Goal: Task Accomplishment & Management: Use online tool/utility

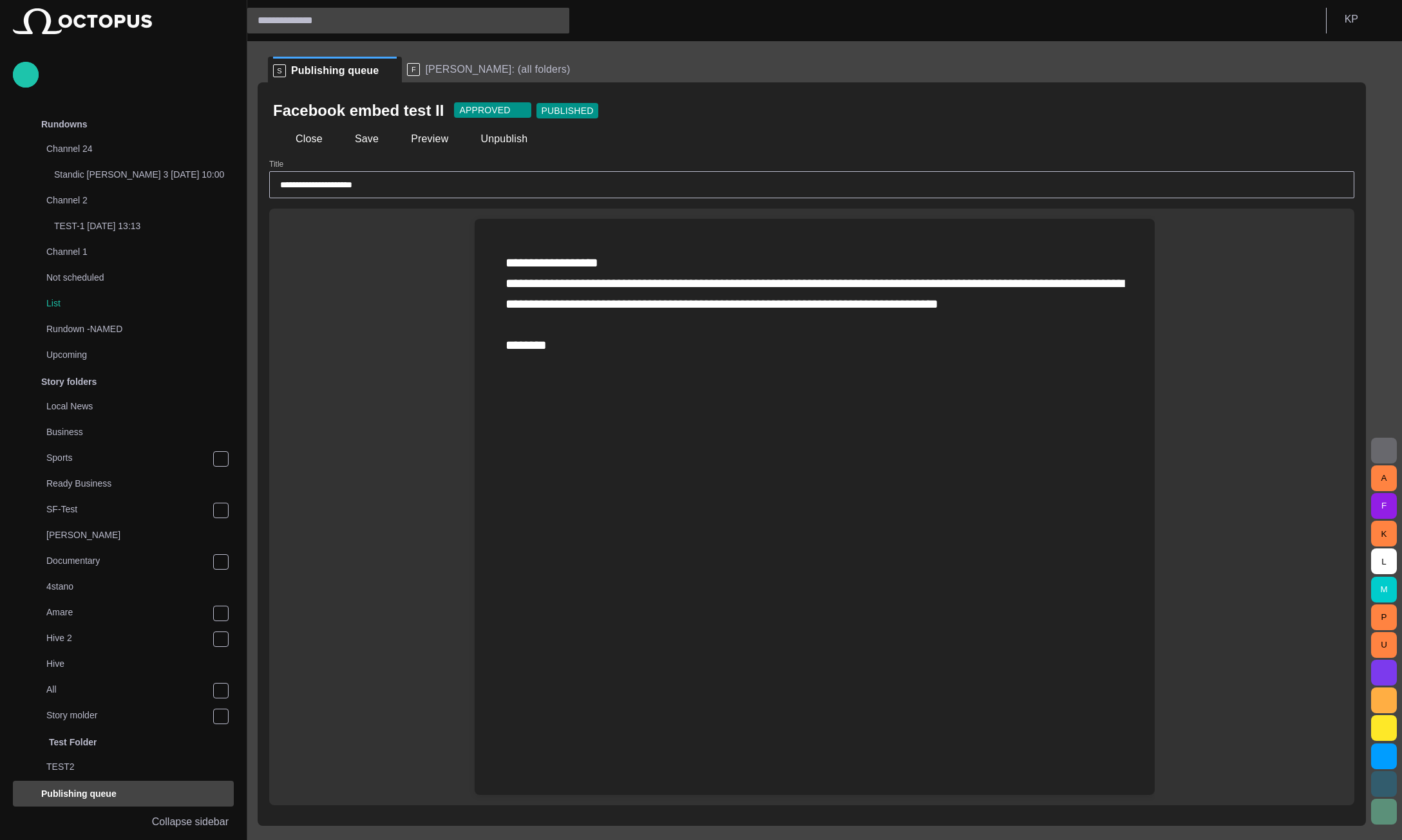
scroll to position [384, 0]
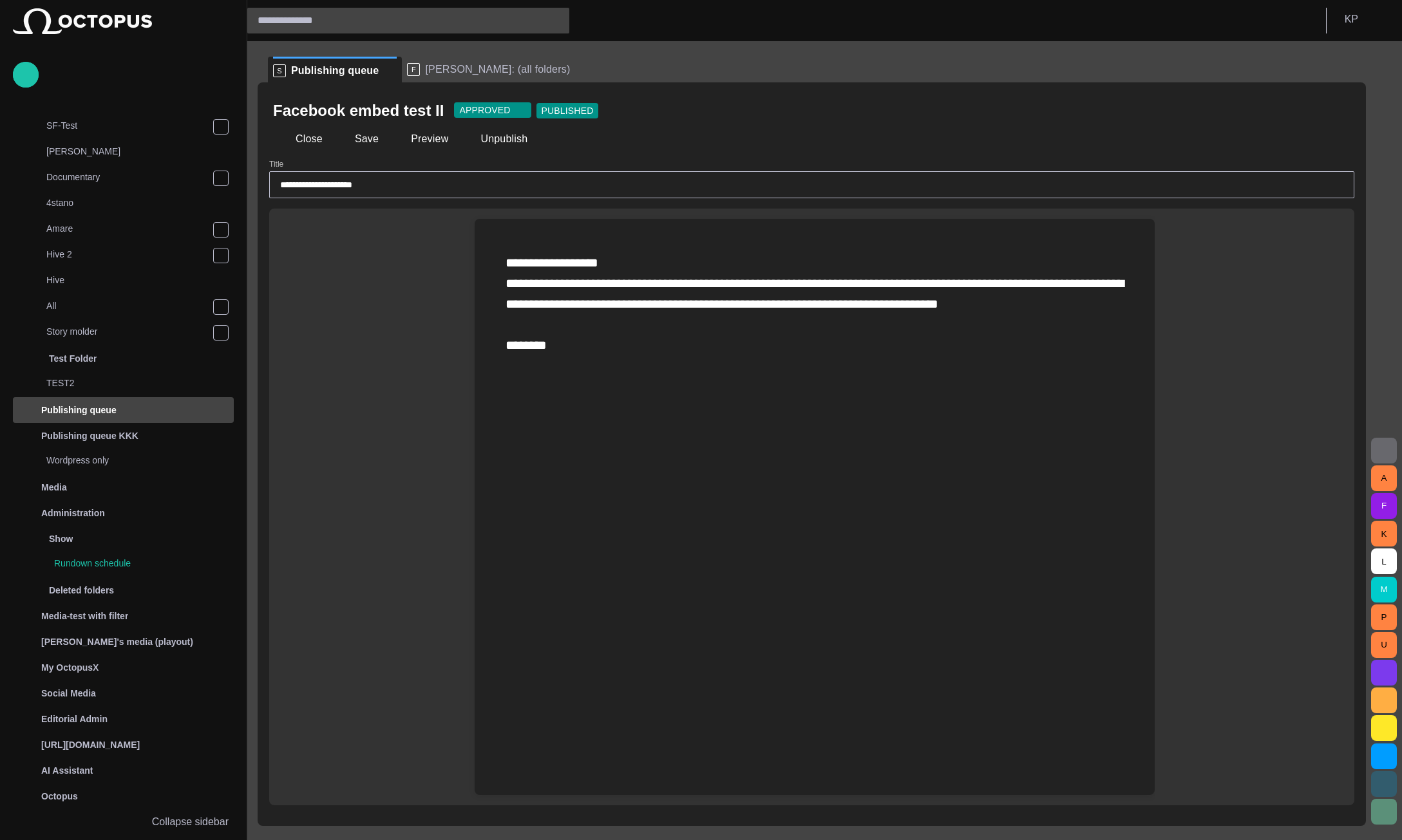
click at [1338, 111] on span "button" at bounding box center [1337, 110] width 12 height 12
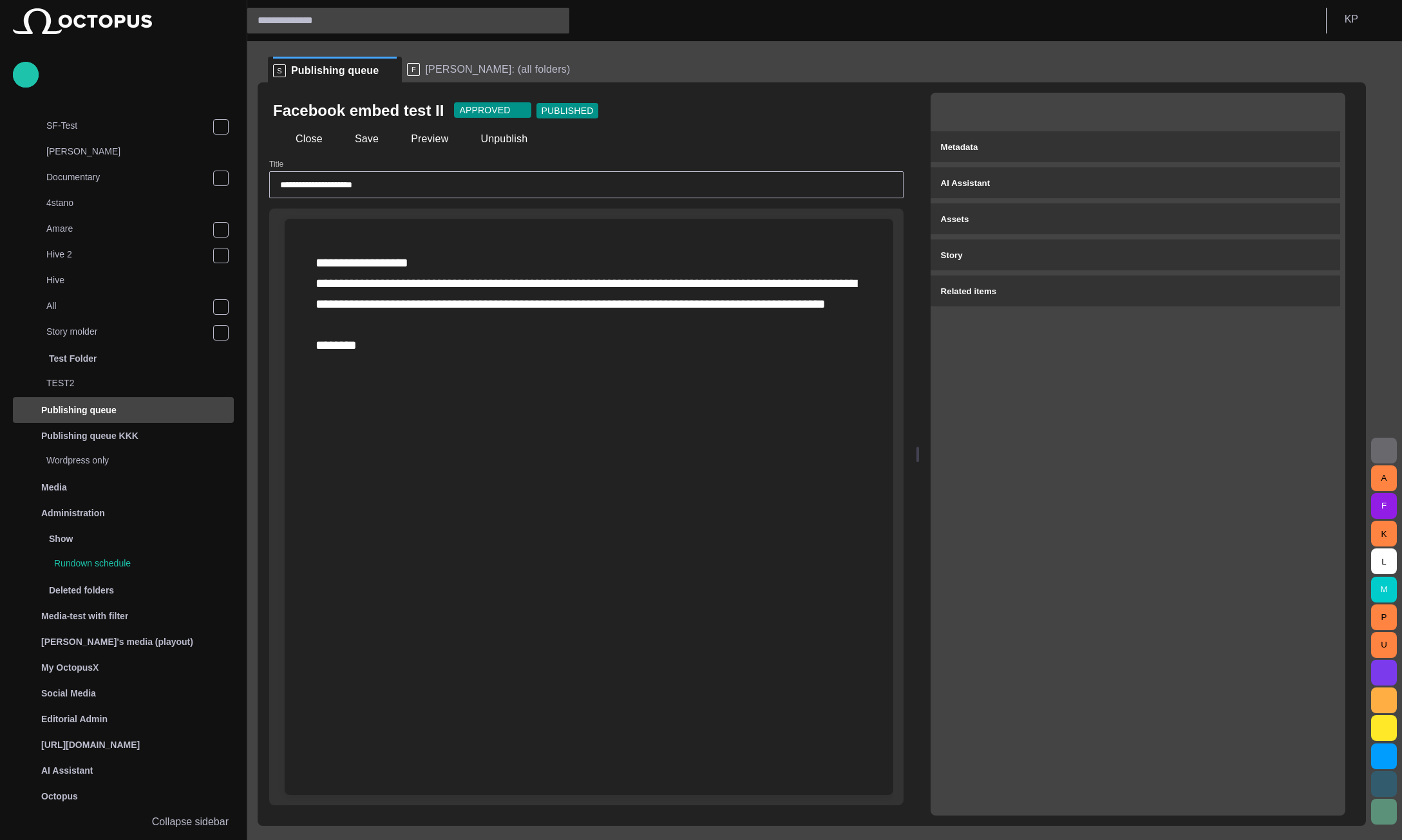
click at [983, 112] on span "button" at bounding box center [977, 110] width 12 height 12
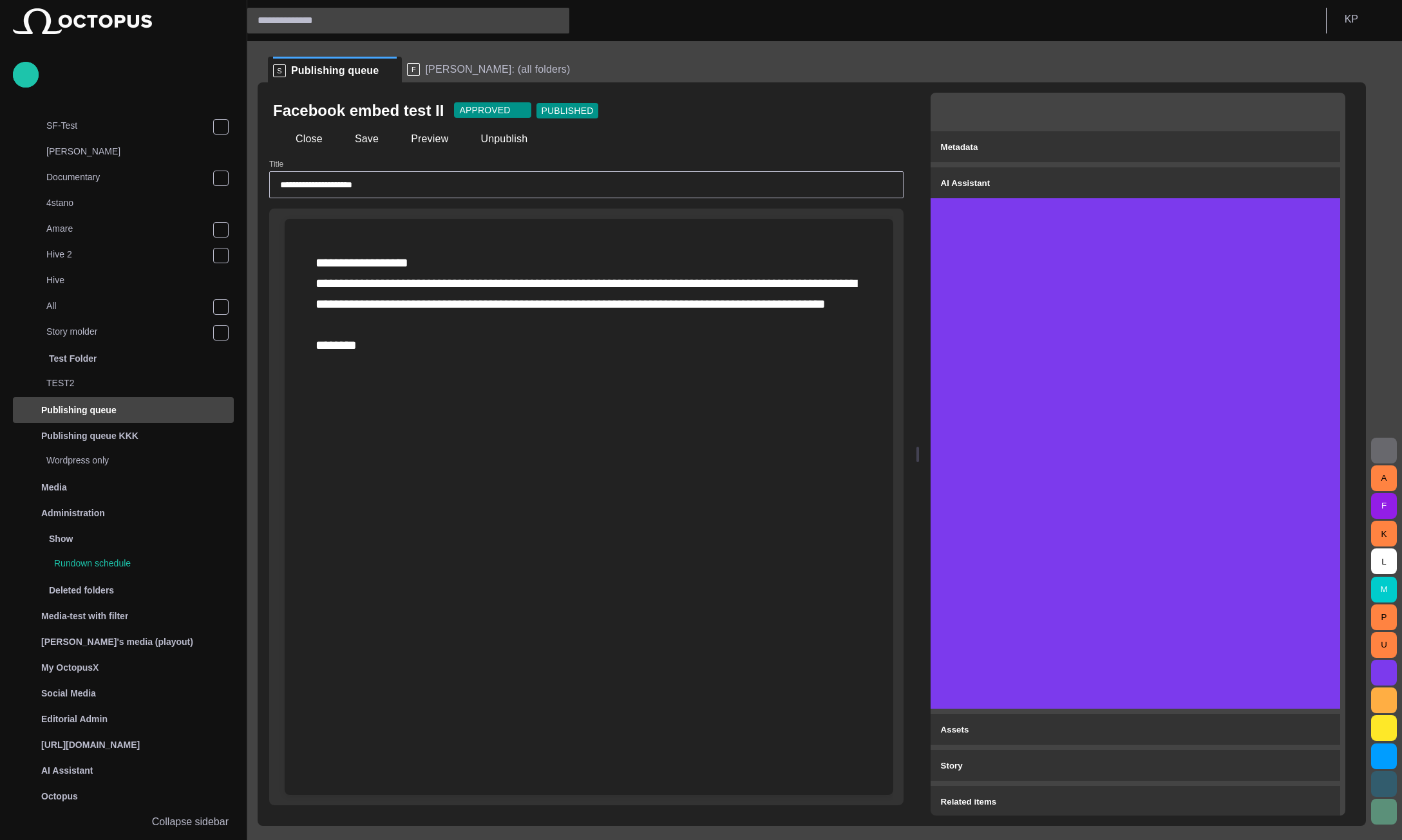
click at [437, 75] on span "[PERSON_NAME]: (all folders)" at bounding box center [497, 69] width 145 height 12
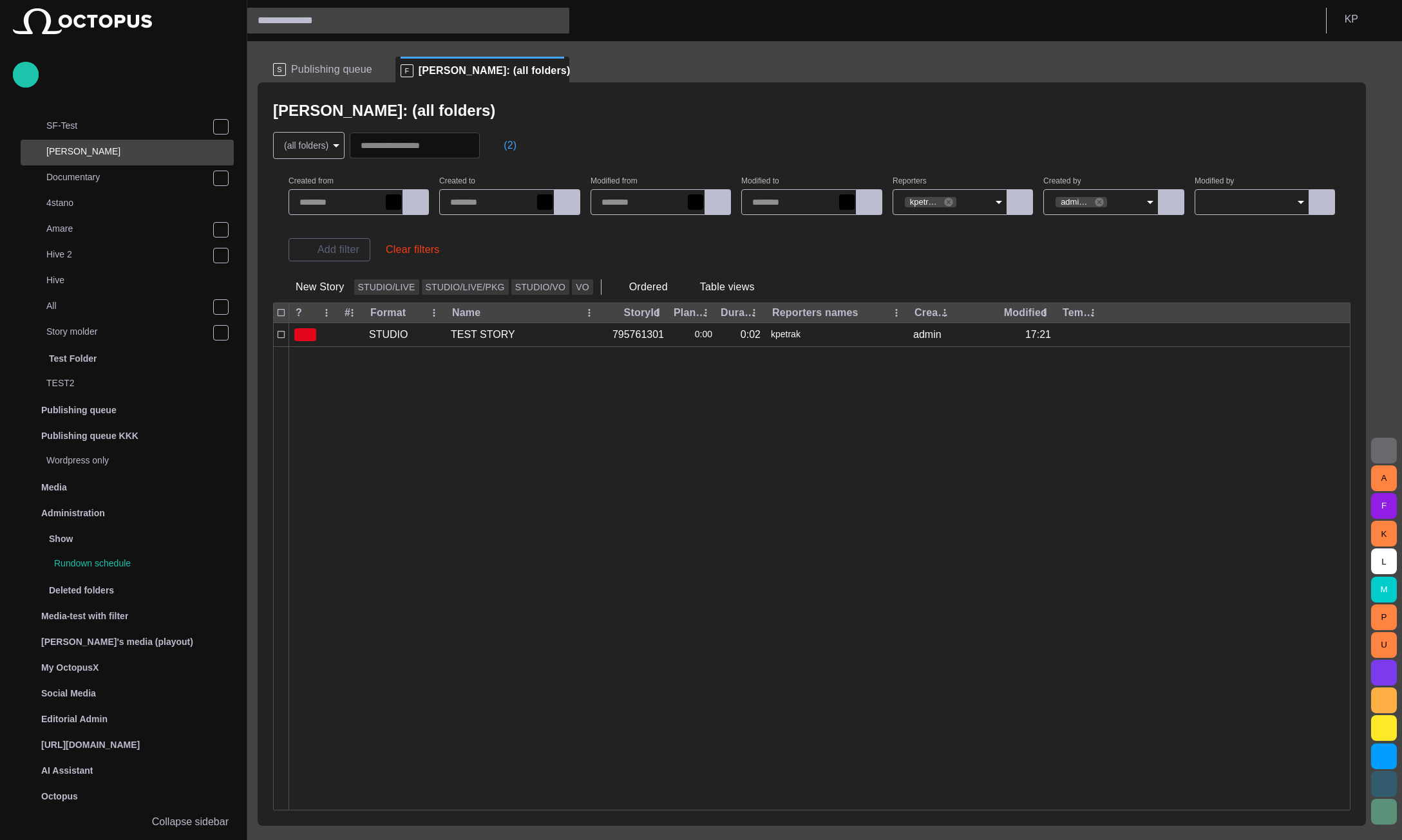
scroll to position [258, 0]
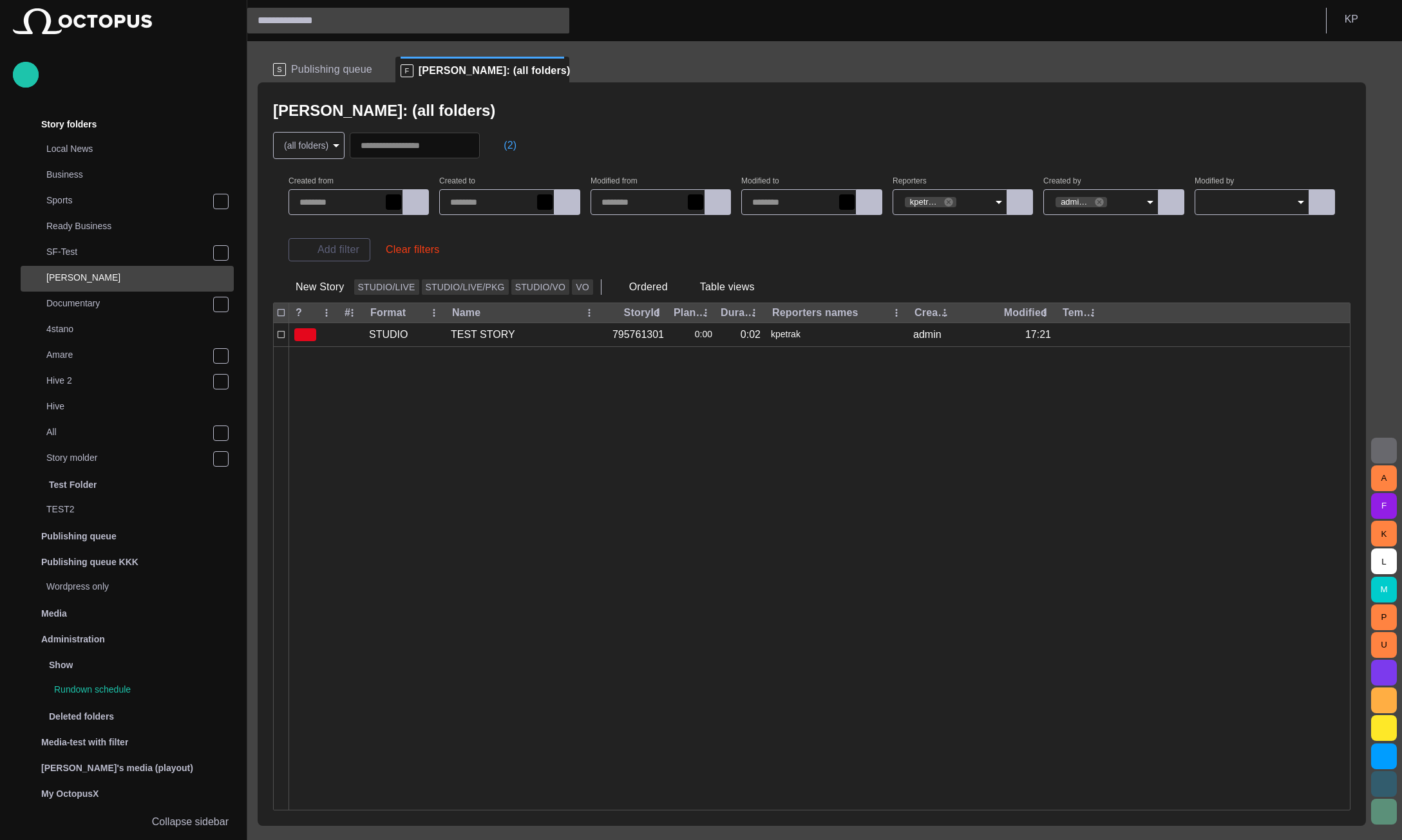
click at [347, 68] on span "Publishing queue" at bounding box center [331, 69] width 81 height 12
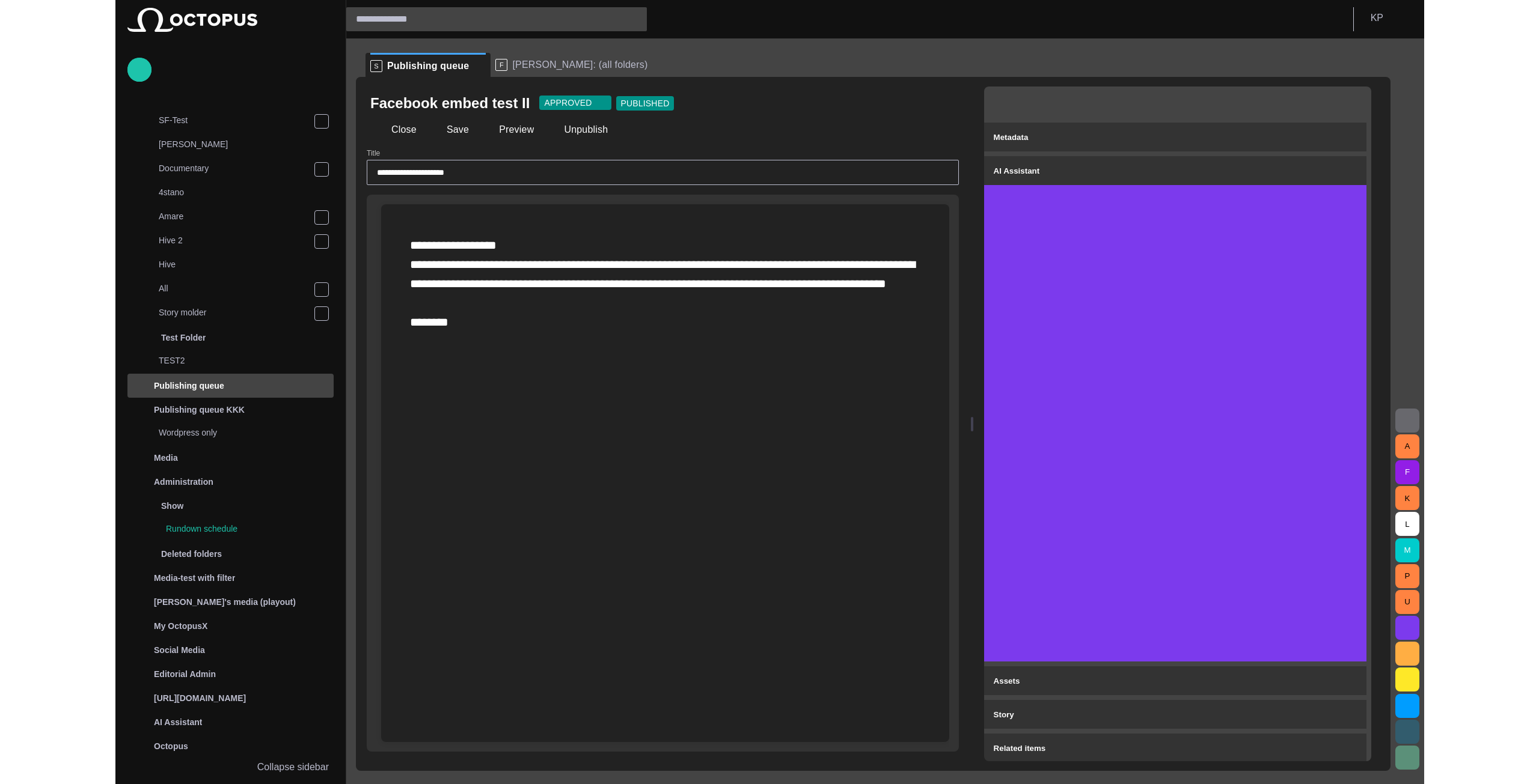
scroll to position [358, 0]
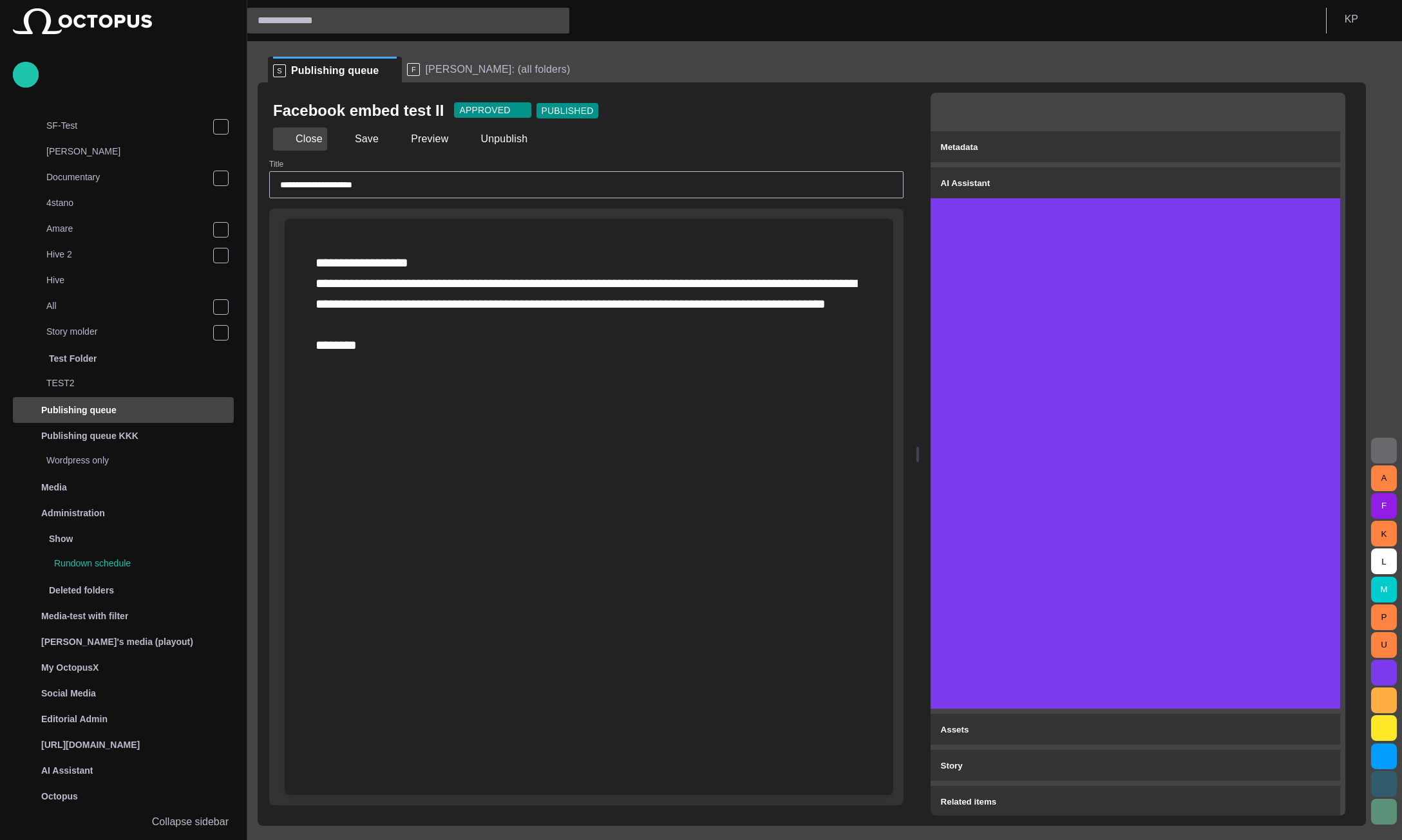
click at [296, 146] on button "Close" at bounding box center [300, 139] width 54 height 23
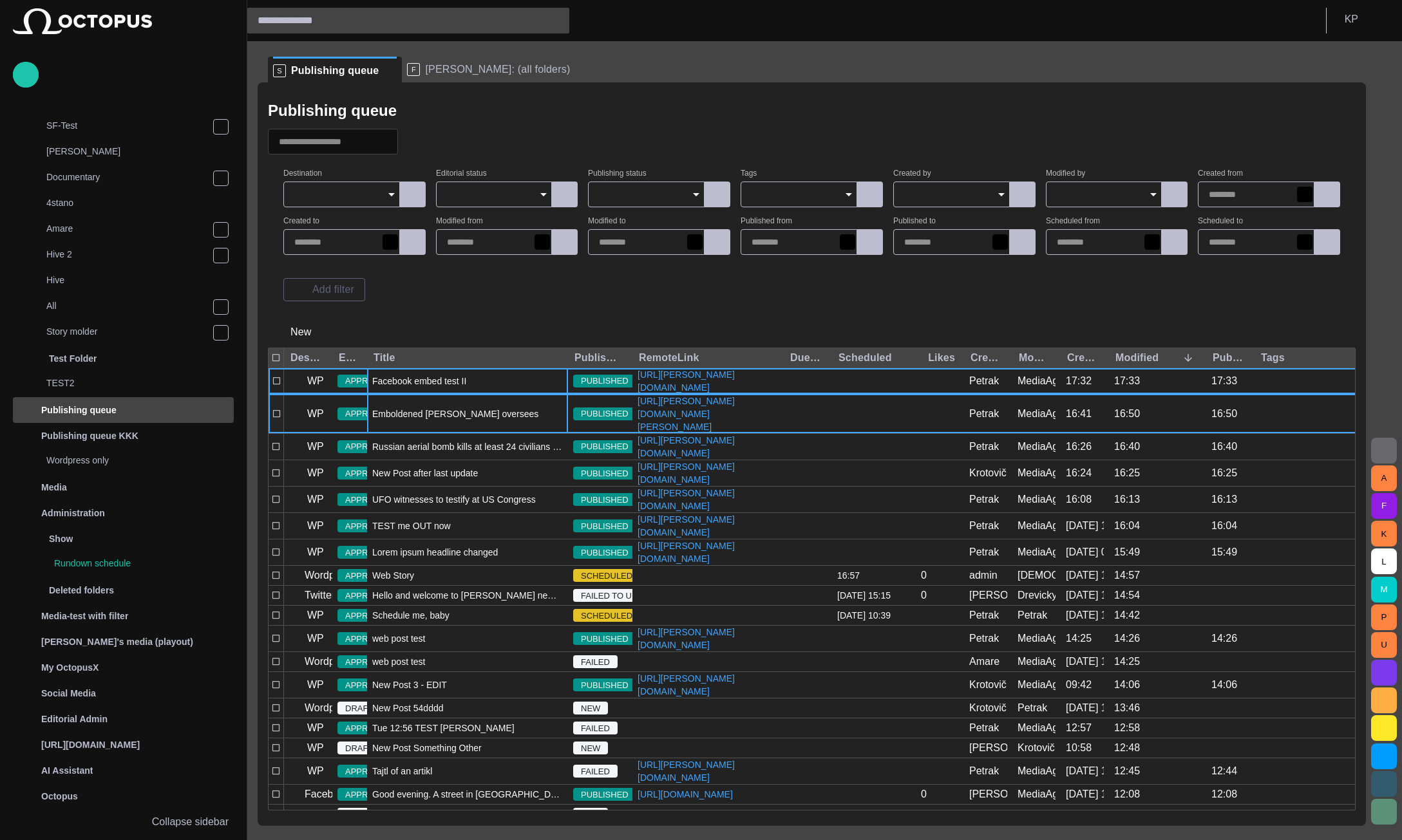
click at [447, 420] on span "Emboldened [PERSON_NAME] oversees test of powerful new North Korean rocket engi…" at bounding box center [468, 413] width 190 height 12
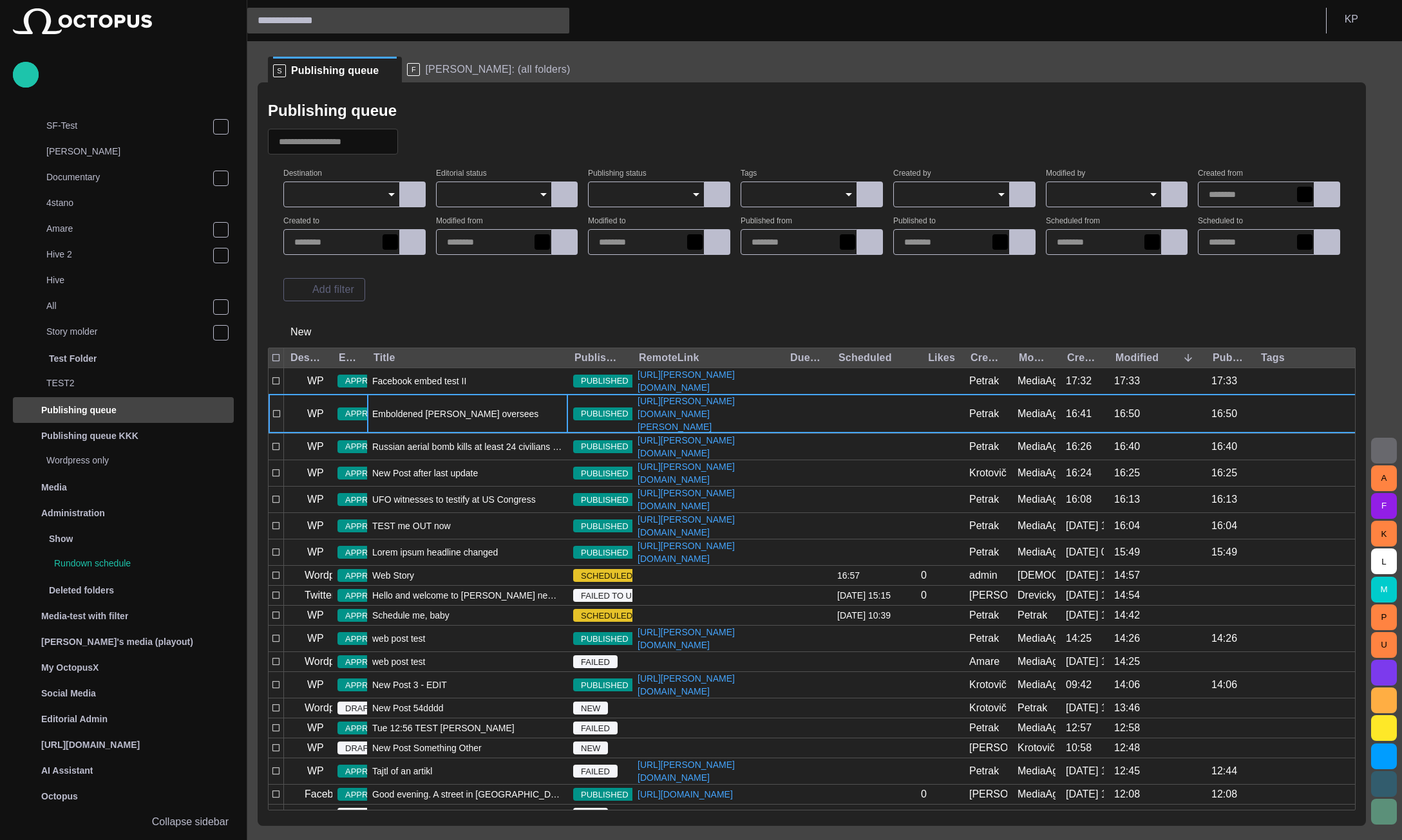
click at [447, 420] on span "Emboldened [PERSON_NAME] oversees test of powerful new North Korean rocket engi…" at bounding box center [468, 413] width 190 height 12
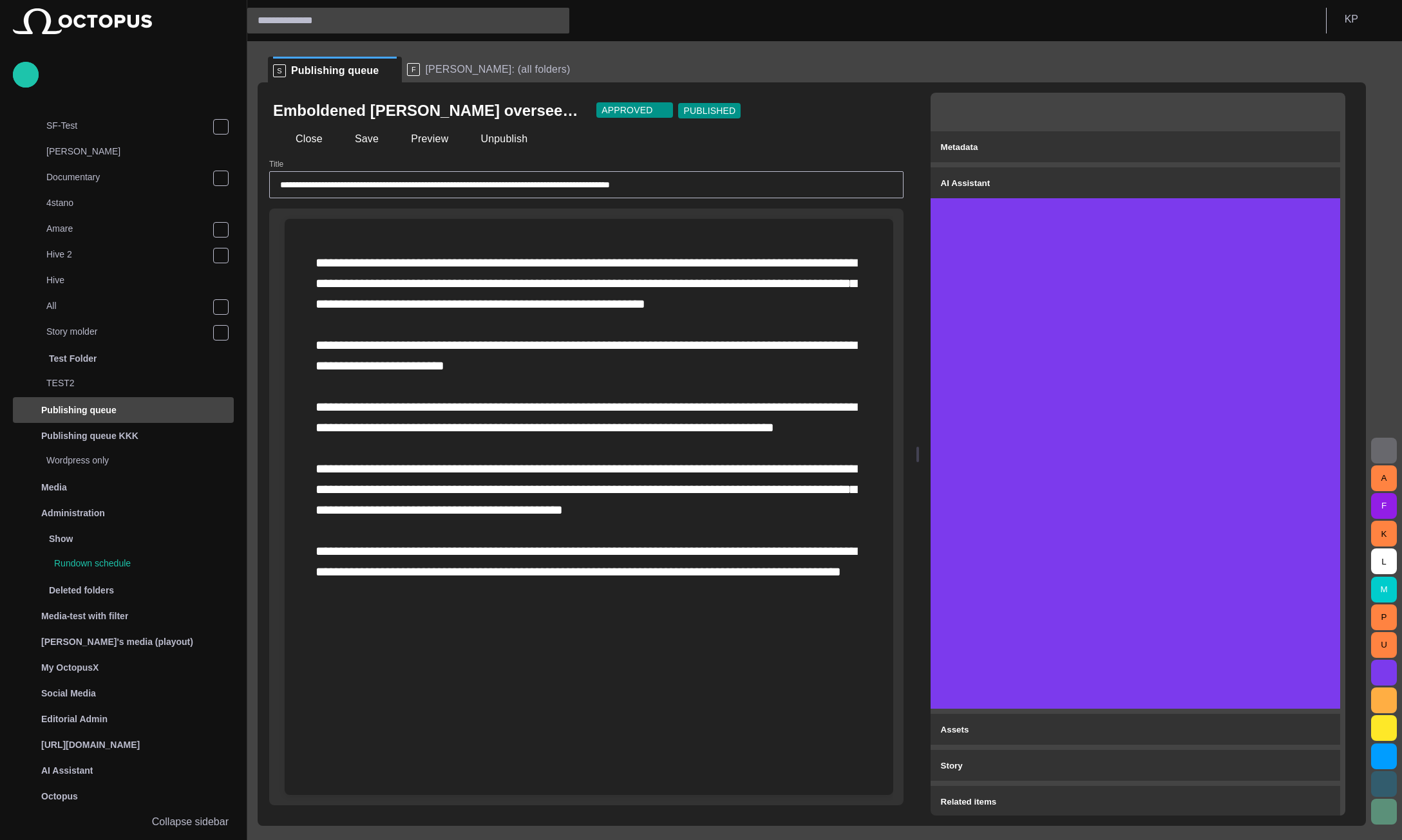
click at [1386, 674] on span "button" at bounding box center [1383, 672] width 15 height 15
click at [69, 43] on span "button" at bounding box center [60, 34] width 15 height 15
click at [1382, 664] on button "button" at bounding box center [1383, 672] width 26 height 26
click at [69, 43] on span "button" at bounding box center [60, 34] width 15 height 15
click at [1387, 672] on span "button" at bounding box center [1383, 672] width 15 height 15
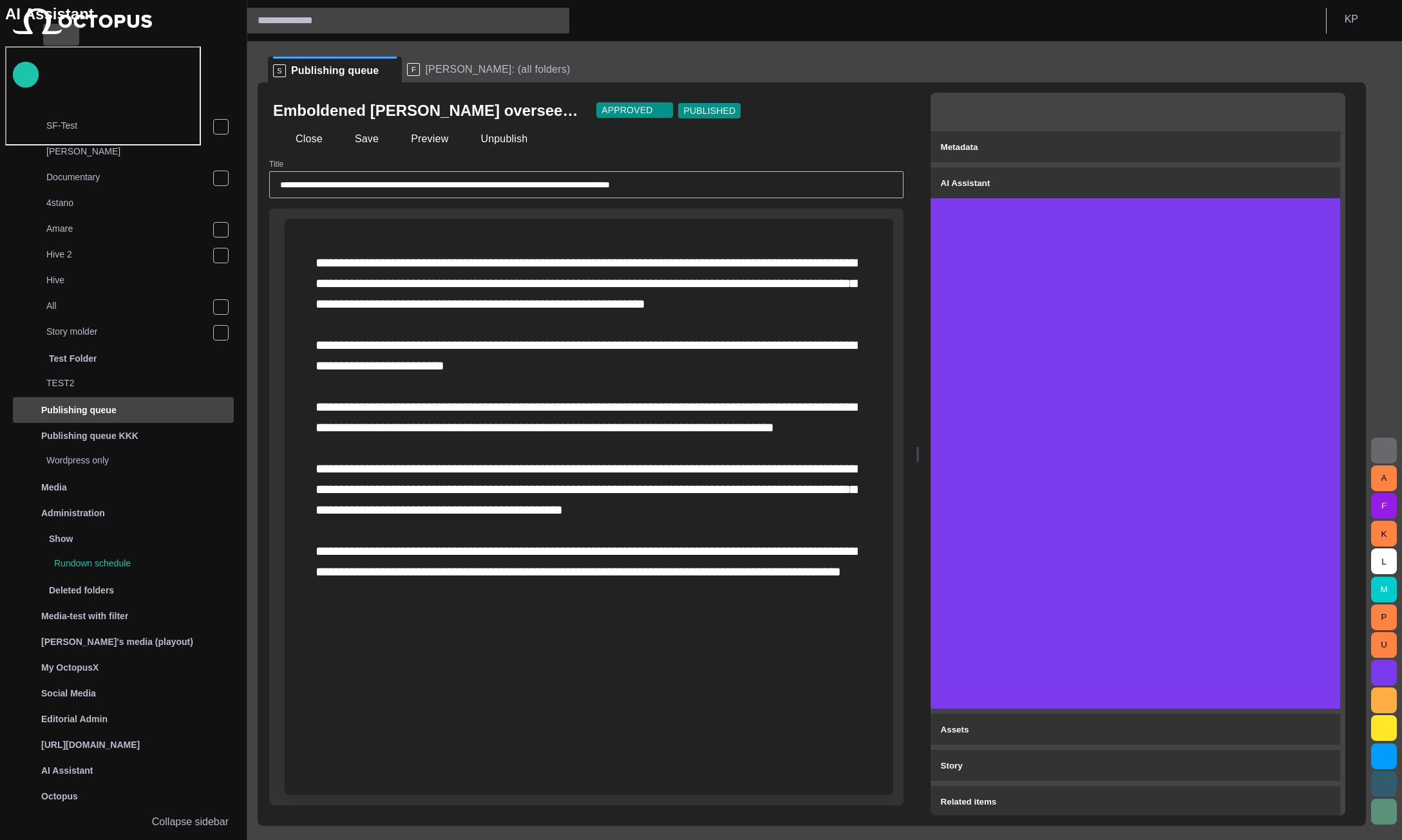
click at [69, 43] on span "button" at bounding box center [60, 34] width 15 height 15
click at [1382, 674] on span "button" at bounding box center [1383, 672] width 15 height 15
click at [69, 43] on span "button" at bounding box center [60, 34] width 15 height 15
click at [1384, 670] on span "button" at bounding box center [1383, 672] width 15 height 15
click at [69, 43] on span "button" at bounding box center [60, 34] width 15 height 15
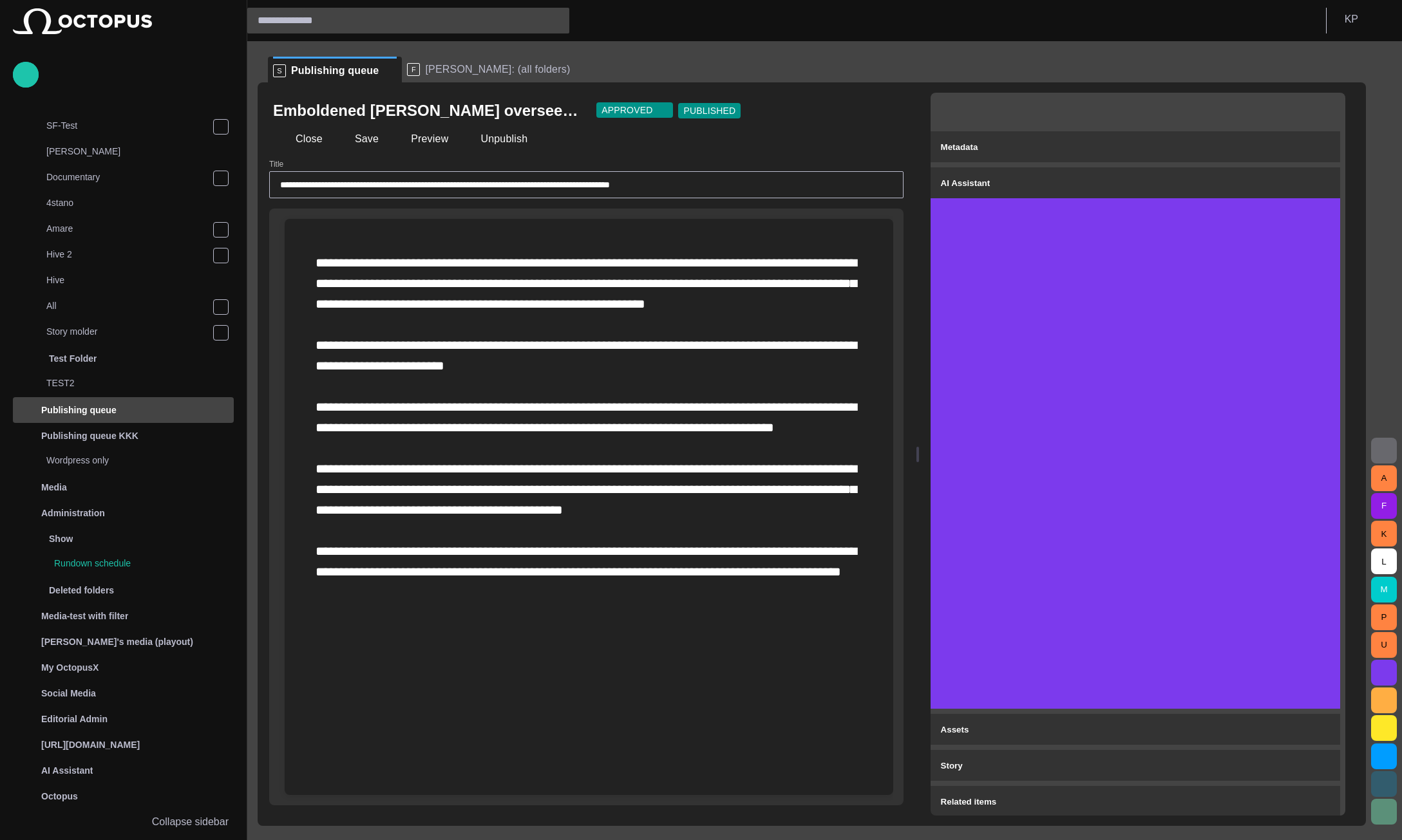
click at [1380, 668] on span "button" at bounding box center [1383, 672] width 15 height 15
click at [69, 43] on span "button" at bounding box center [60, 34] width 15 height 15
click at [1382, 671] on span "button" at bounding box center [1383, 672] width 15 height 15
click at [642, 687] on div at bounding box center [701, 420] width 1402 height 840
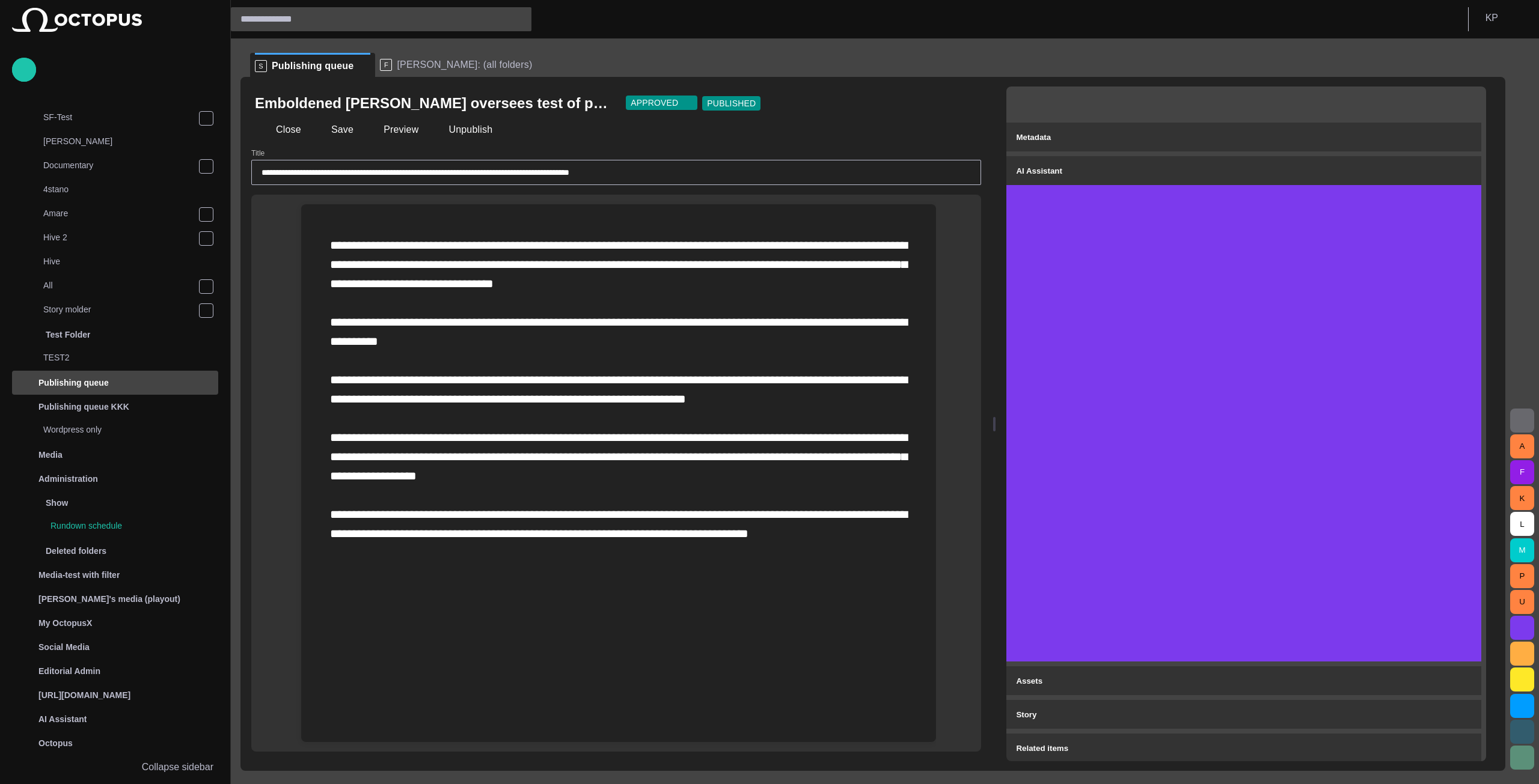
click at [1308, 105] on span "button" at bounding box center [1464, 103] width 12 height 12
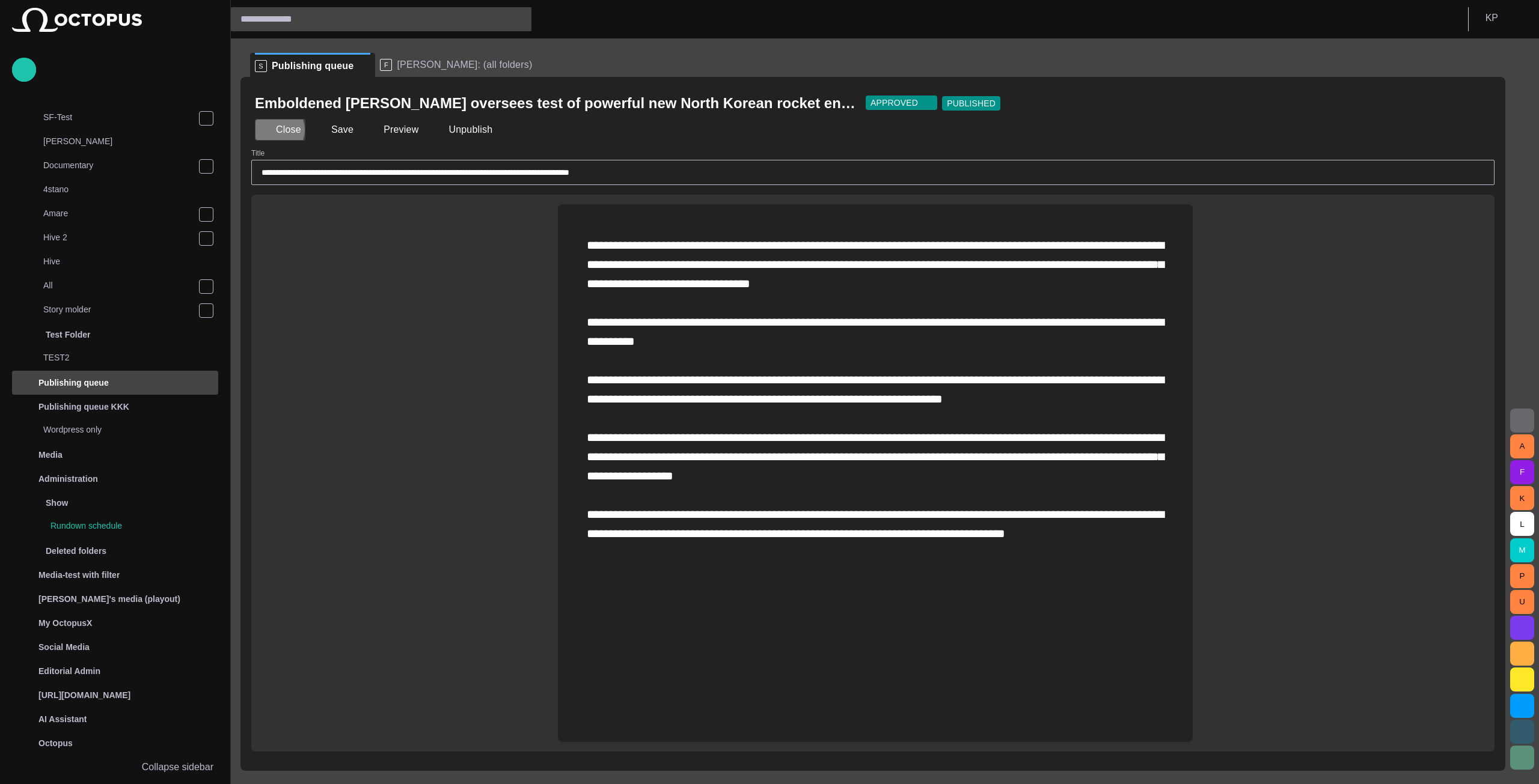
click at [274, 129] on button "Close" at bounding box center [280, 129] width 51 height 22
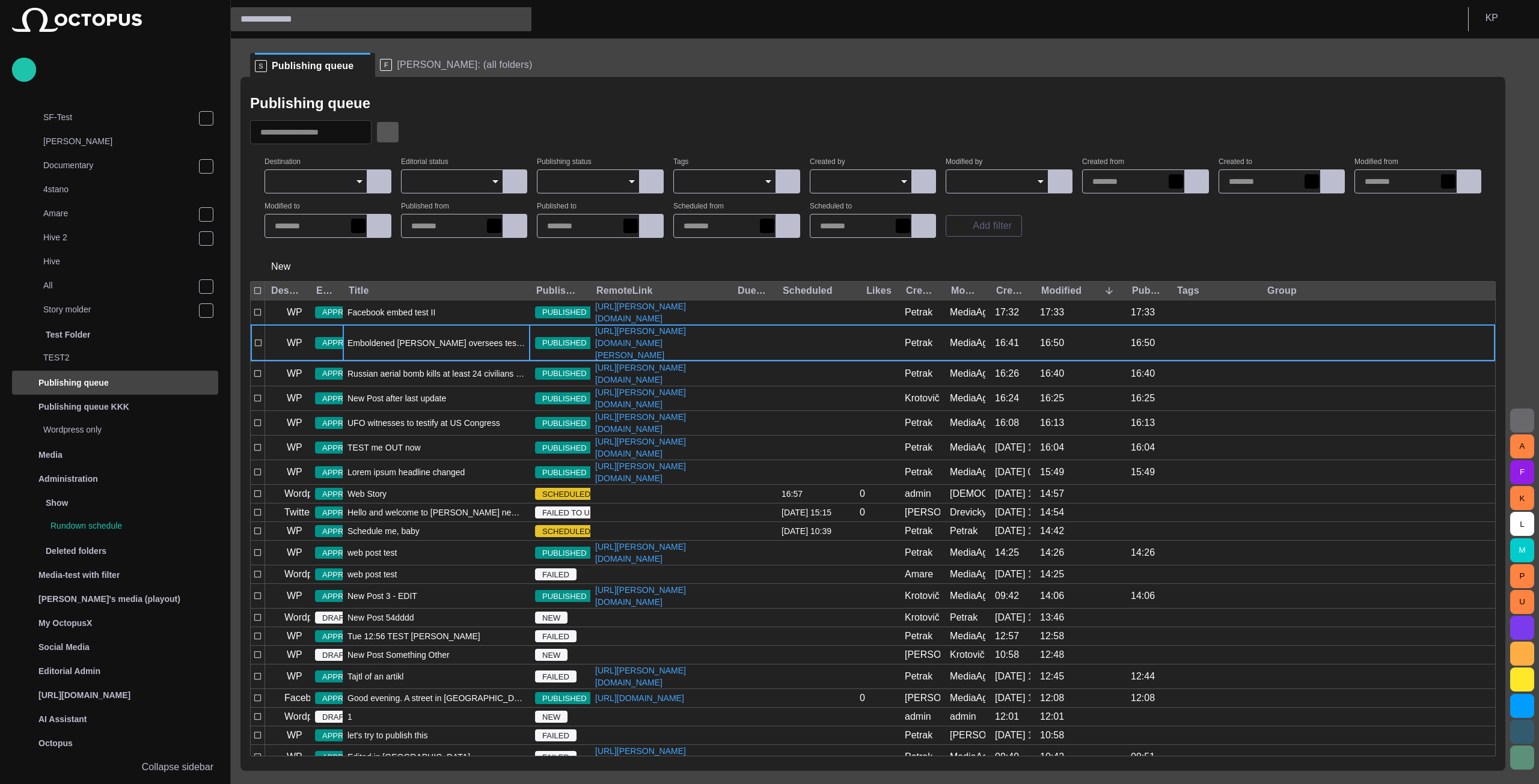
click at [393, 129] on span "button" at bounding box center [388, 132] width 12 height 12
